Goal: Information Seeking & Learning: Learn about a topic

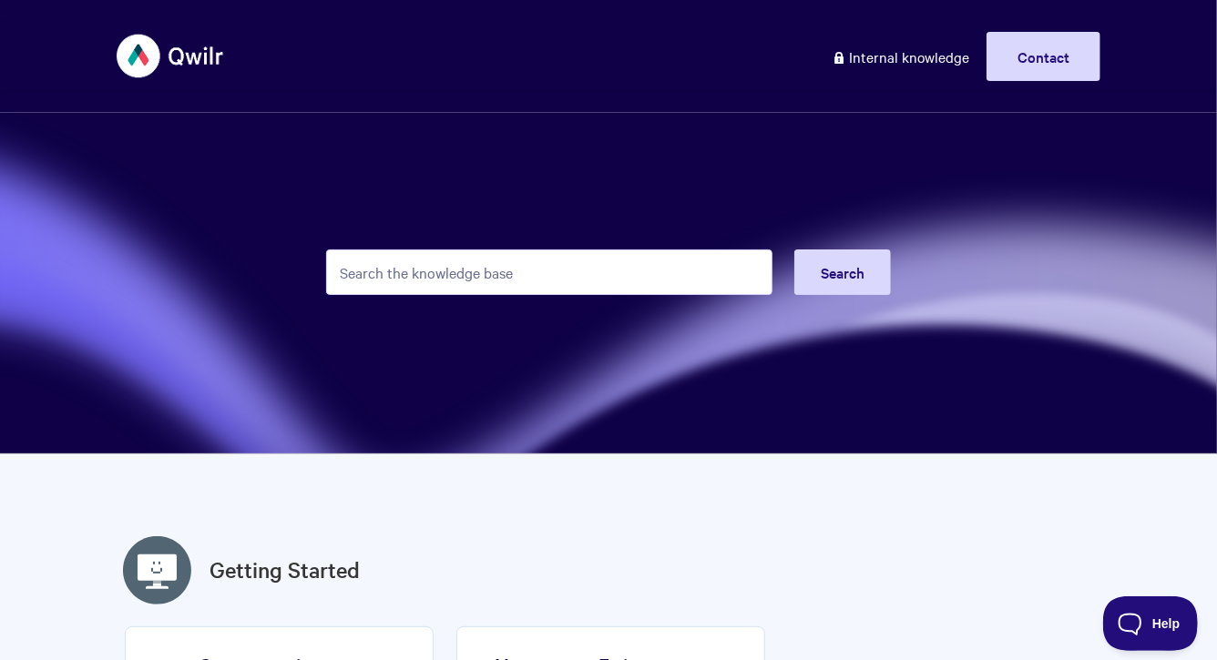
type input "a"
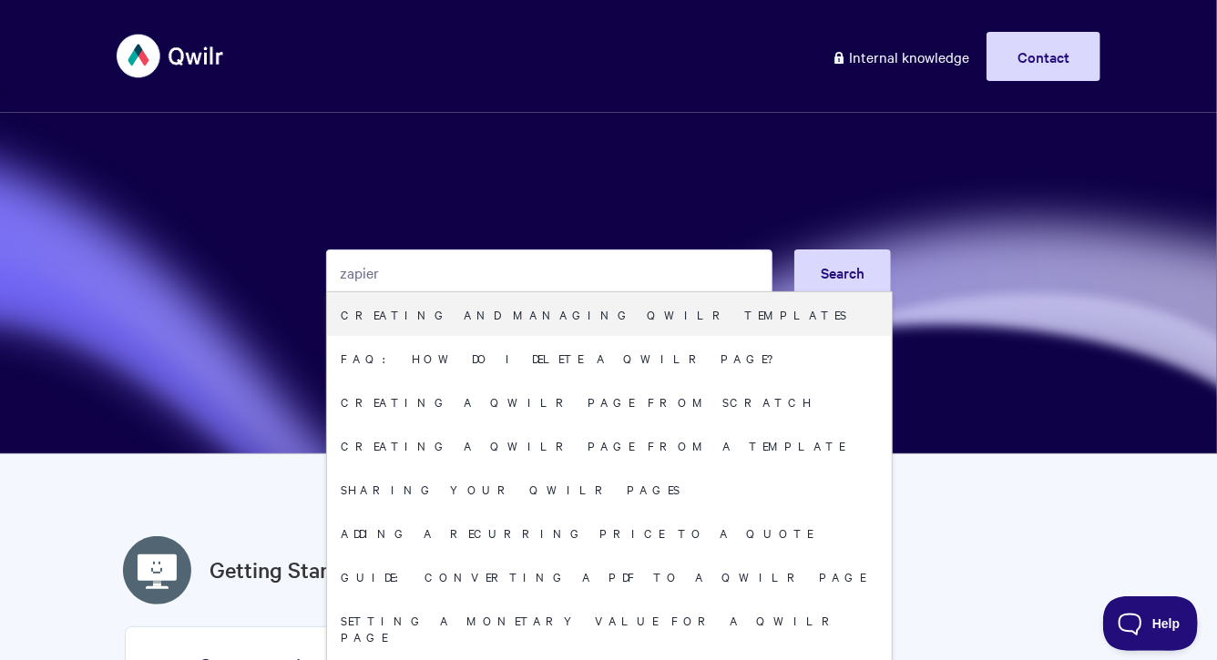
type input "zapier"
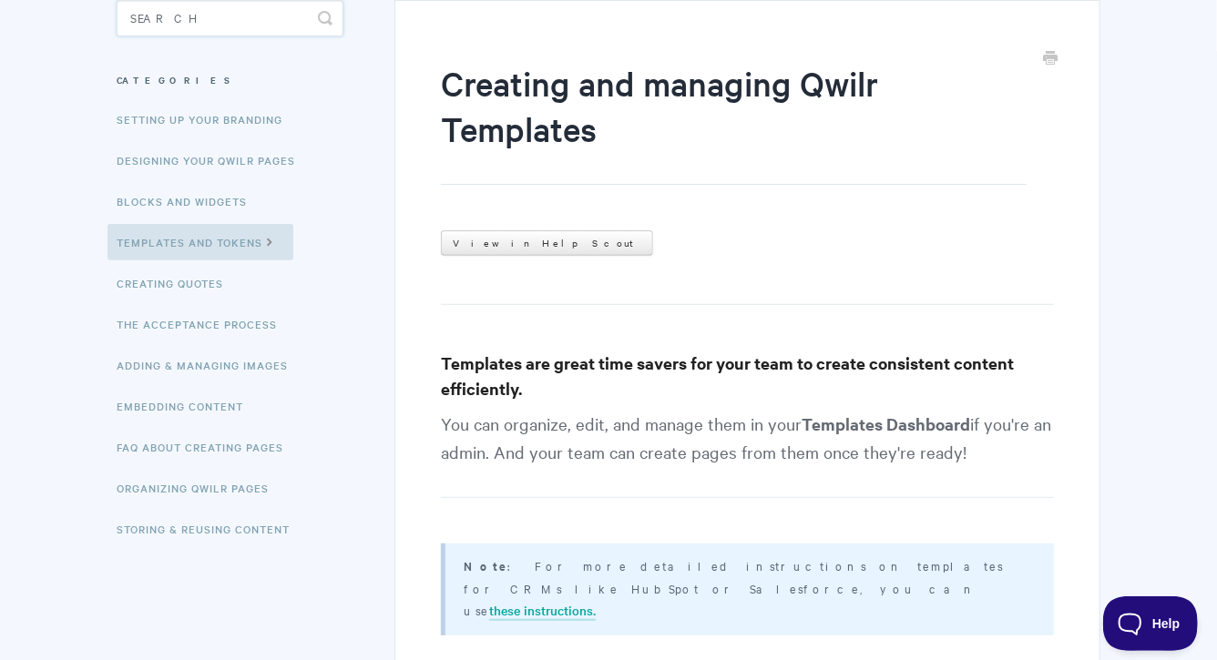
click at [267, 21] on input "Search" at bounding box center [230, 18] width 227 height 36
type input "zapier"
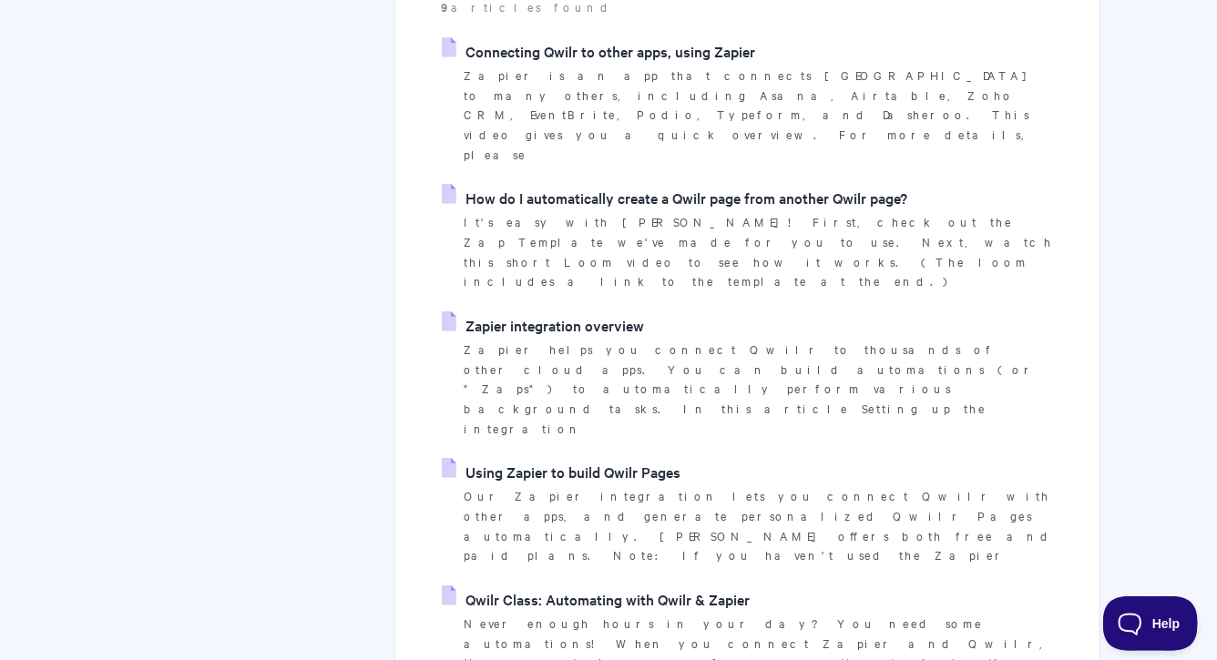
scroll to position [367, 0]
